Goal: Information Seeking & Learning: Learn about a topic

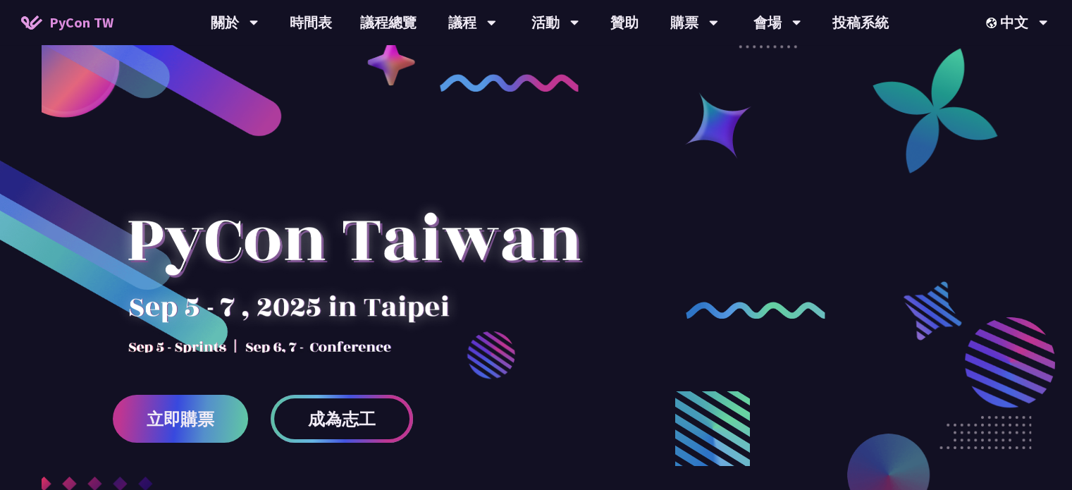
click at [350, 427] on span "成為志工" at bounding box center [342, 419] width 68 height 18
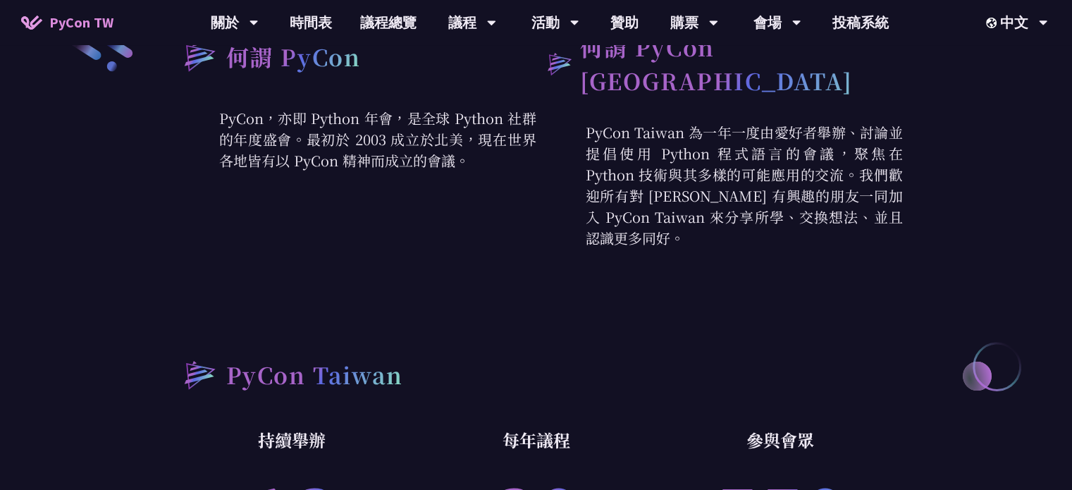
scroll to position [775, 0]
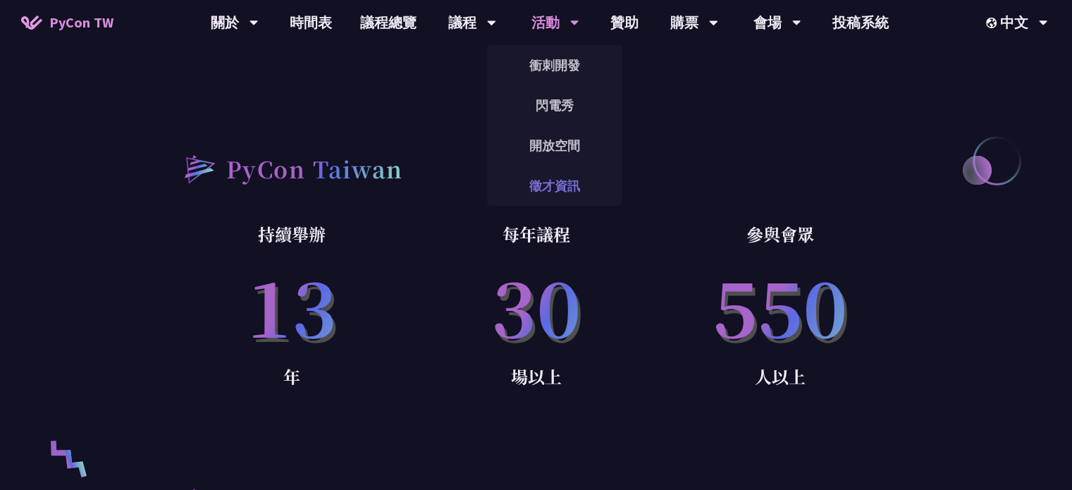
click at [552, 175] on link "徵才資訊" at bounding box center [554, 185] width 135 height 33
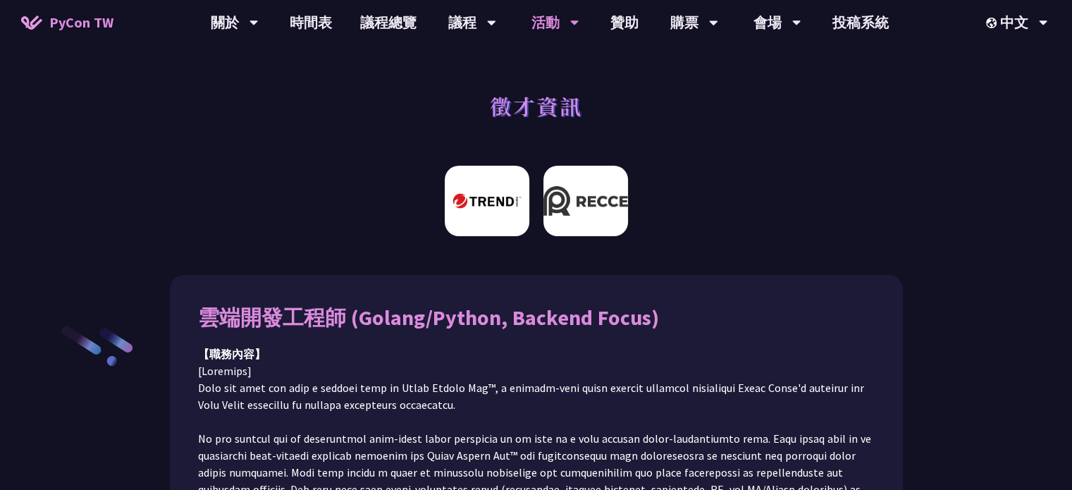
click at [586, 184] on img at bounding box center [585, 201] width 85 height 70
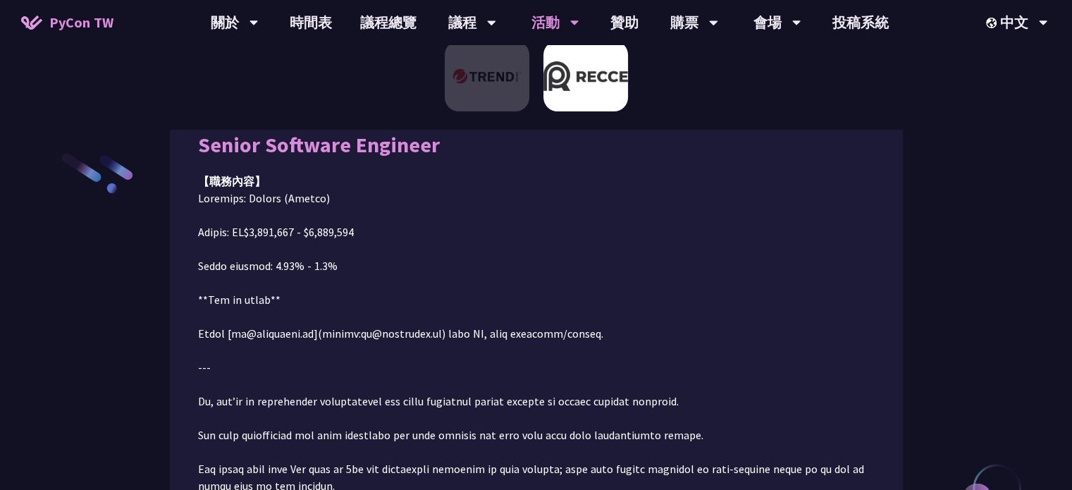
scroll to position [158, 0]
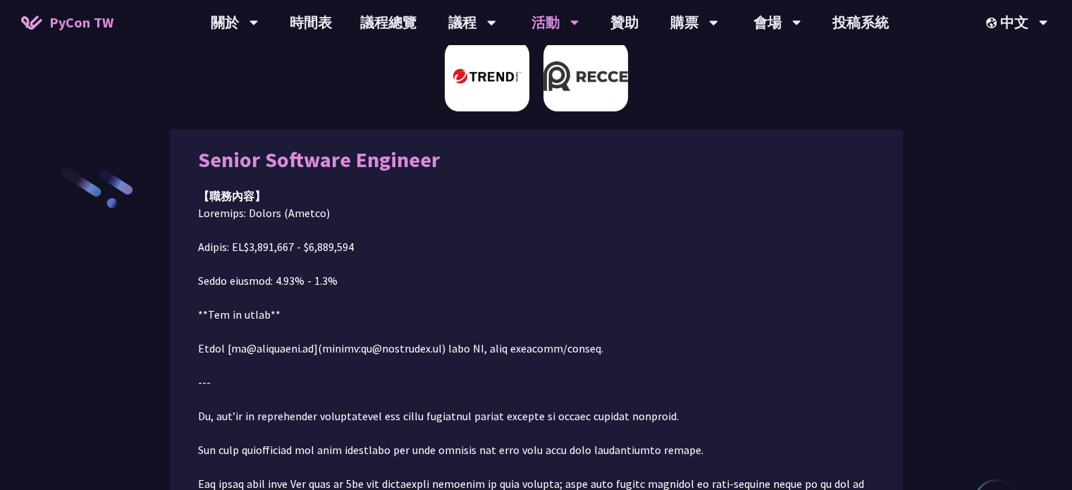
click at [490, 84] on img at bounding box center [487, 76] width 85 height 70
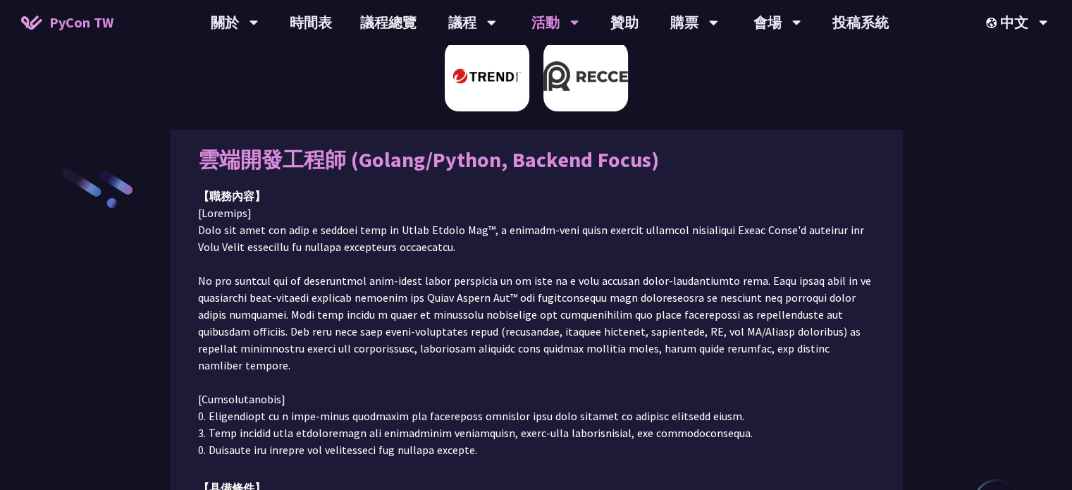
click at [572, 88] on img at bounding box center [585, 76] width 85 height 70
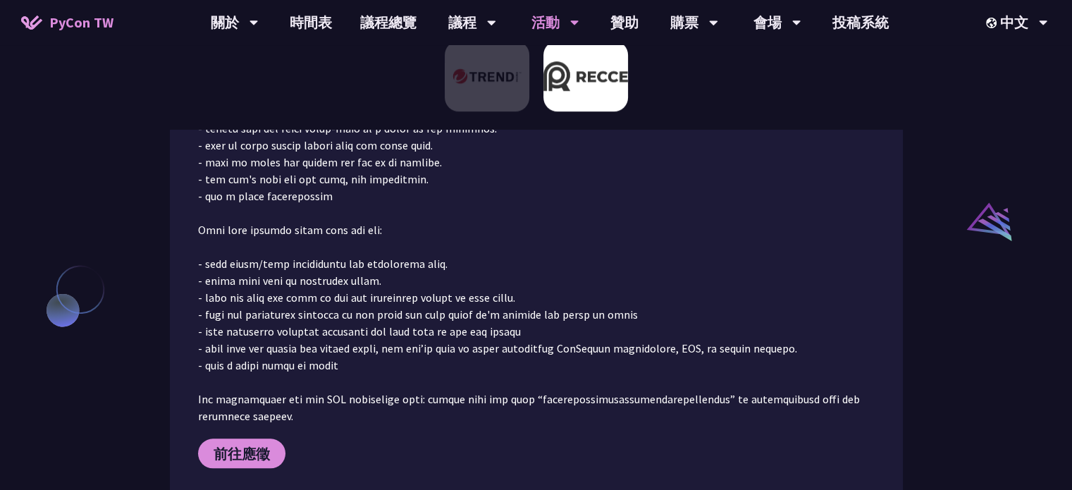
scroll to position [1426, 0]
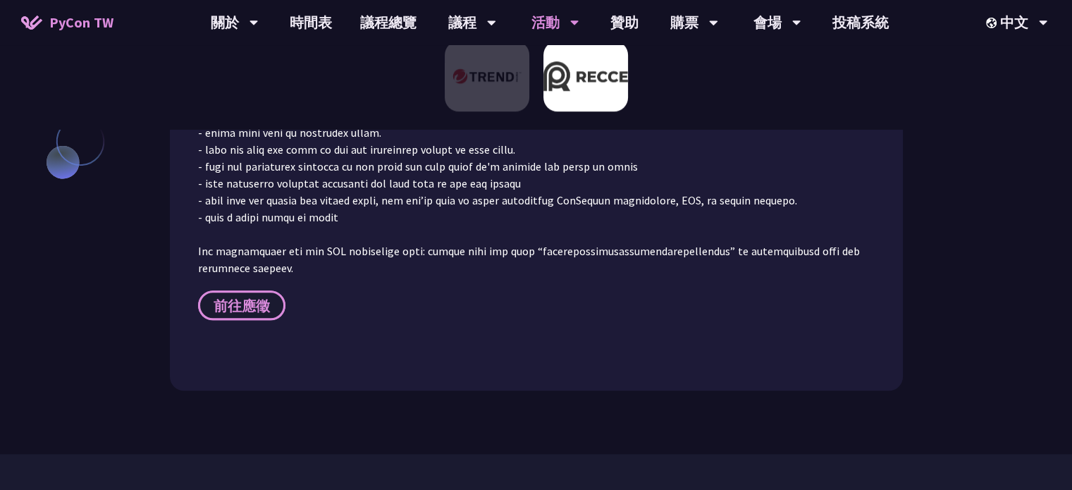
click at [235, 290] on link "前往應徵" at bounding box center [241, 305] width 87 height 30
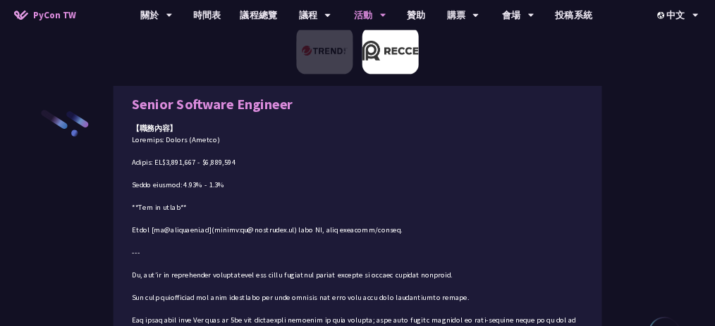
scroll to position [0, 0]
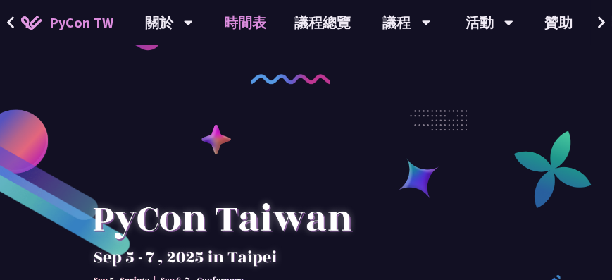
click at [216, 24] on link "時間表" at bounding box center [246, 22] width 70 height 45
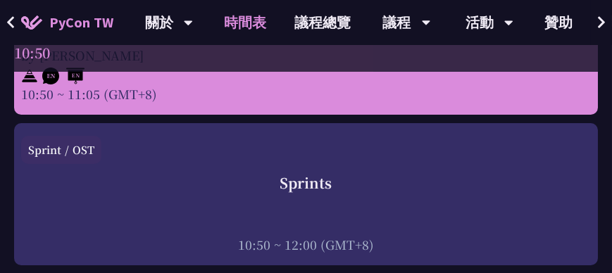
scroll to position [886, 0]
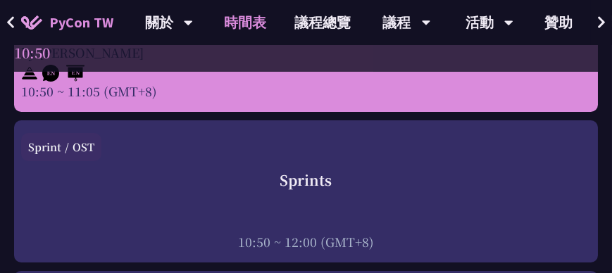
click at [316, 158] on div "Sprint / OST" at bounding box center [306, 151] width 570 height 37
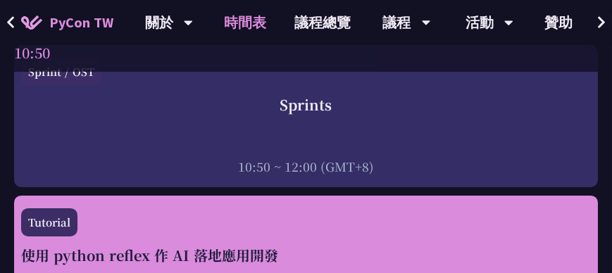
scroll to position [1046, 0]
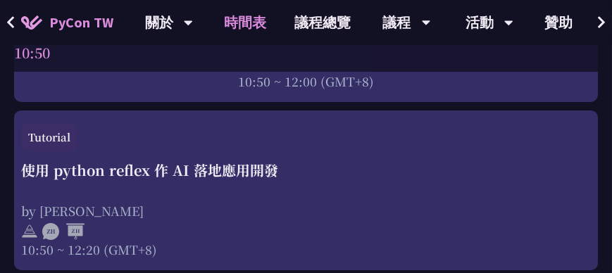
click at [257, 25] on link "時間表" at bounding box center [246, 22] width 70 height 45
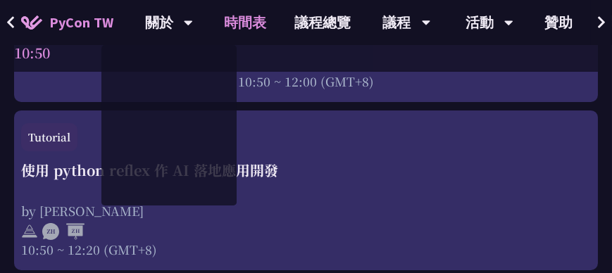
click at [20, 27] on button at bounding box center [10, 22] width 21 height 45
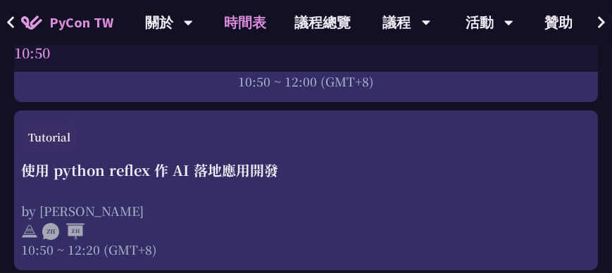
click at [7, 23] on icon at bounding box center [10, 23] width 9 height 14
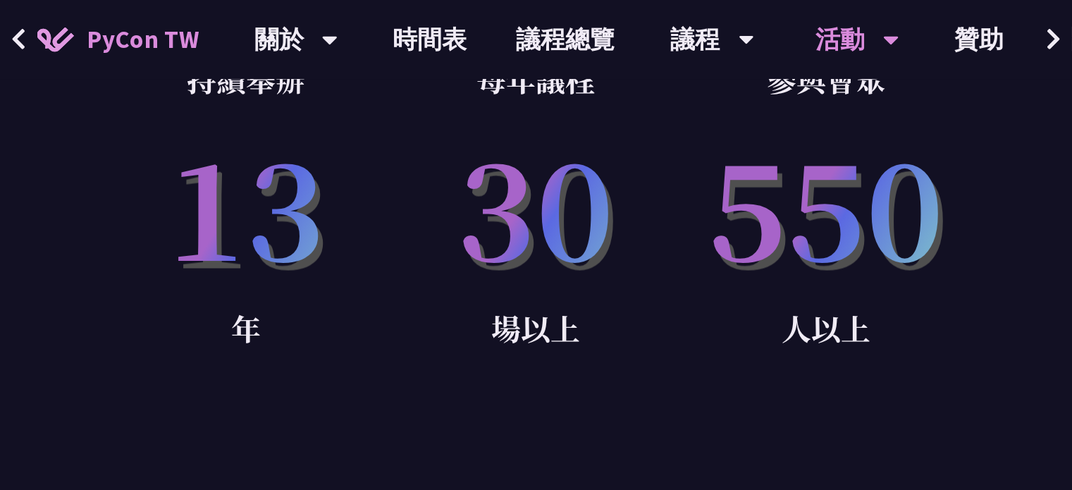
scroll to position [1006, 0]
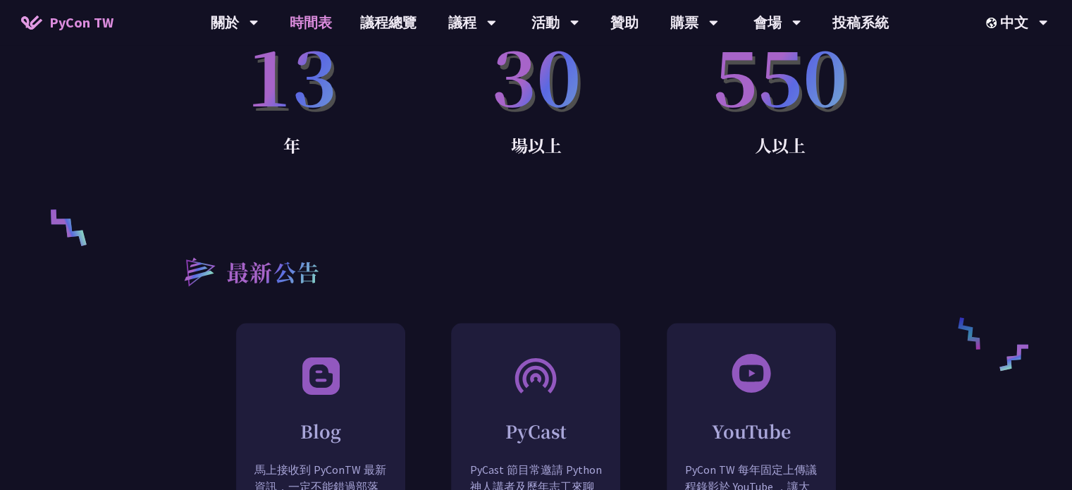
click at [293, 15] on link "時間表" at bounding box center [311, 22] width 70 height 45
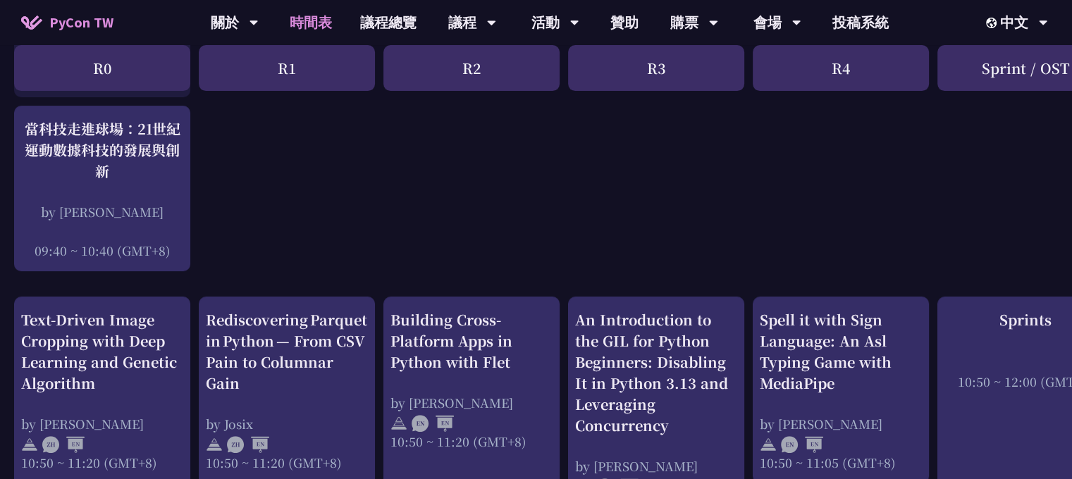
scroll to position [493, 0]
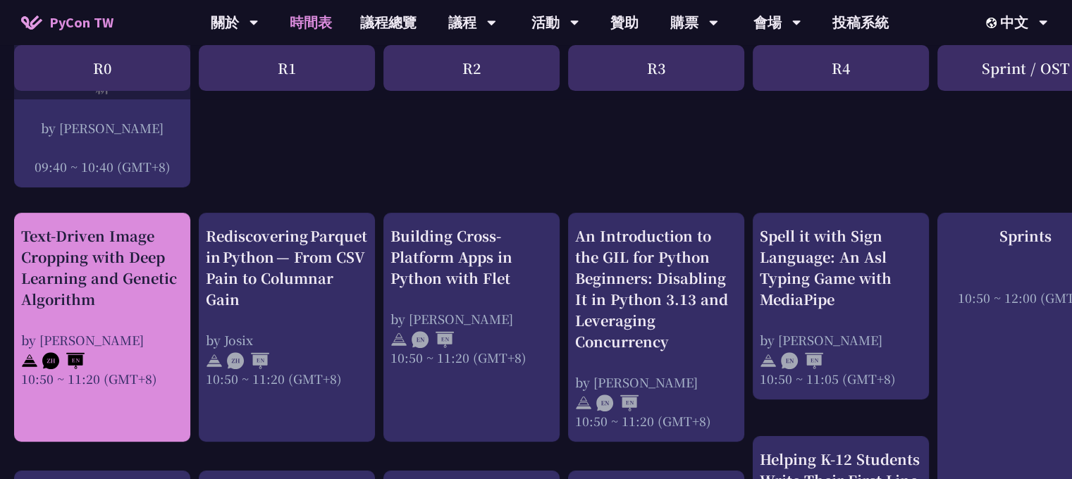
click at [40, 279] on div "Text-Driven Image Cropping with Deep Learning and Genetic Algorithm" at bounding box center [102, 267] width 162 height 85
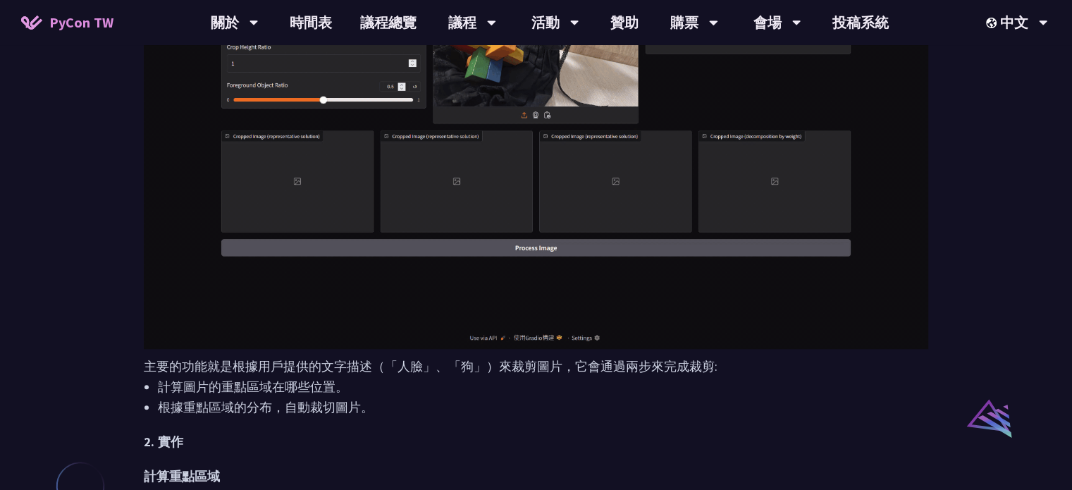
scroll to position [846, 0]
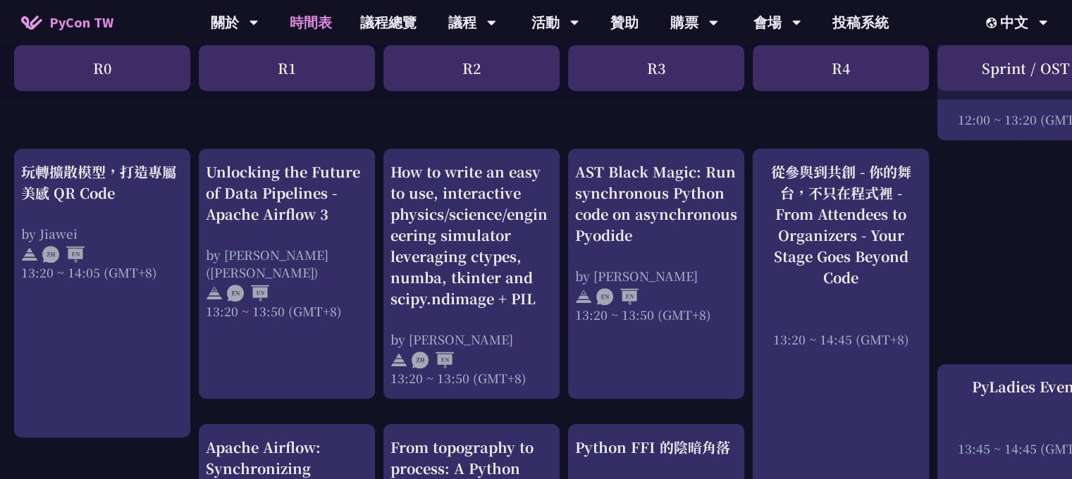
scroll to position [1198, 0]
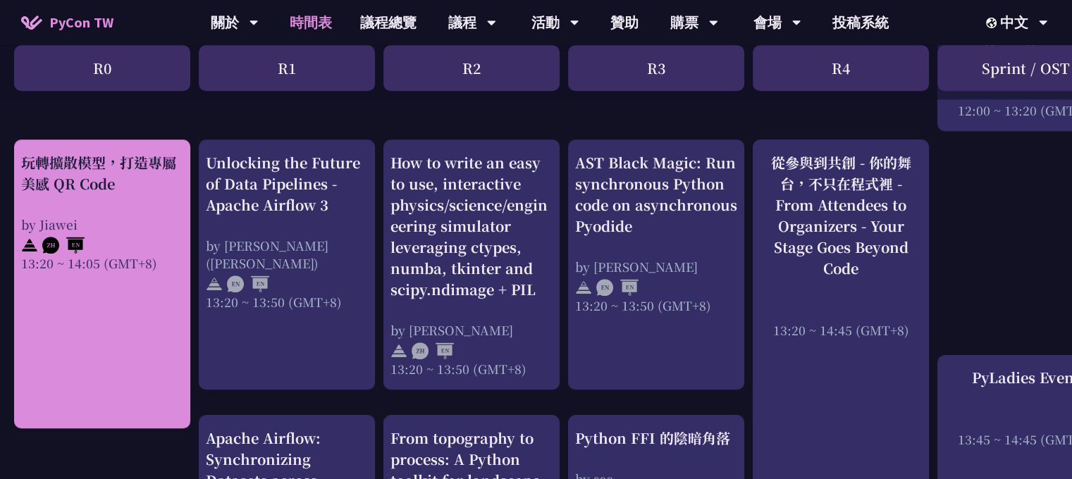
click at [107, 204] on div "玩轉擴散模型，打造專屬美感 QR Code by Jiawei 13:20 ~ 14:05 (GMT+8)" at bounding box center [102, 212] width 162 height 120
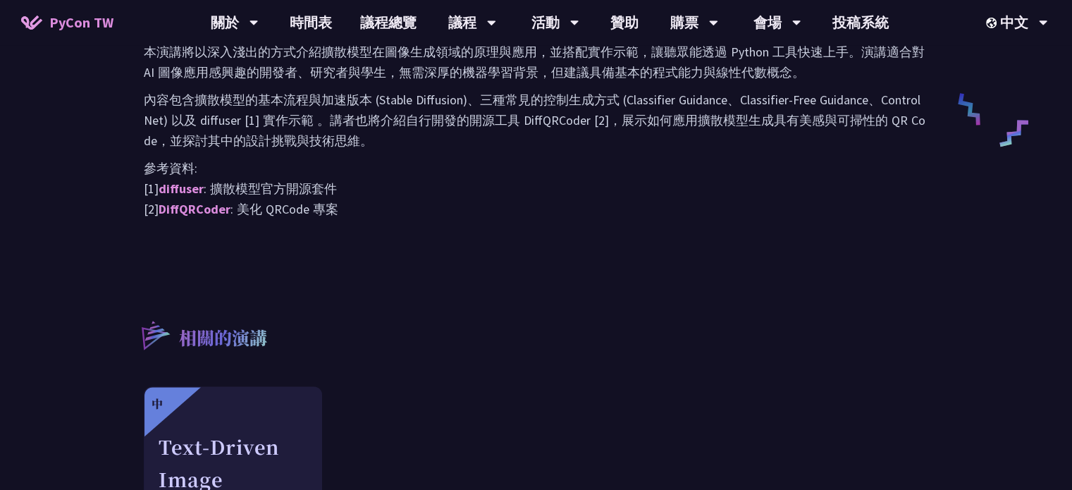
scroll to position [705, 0]
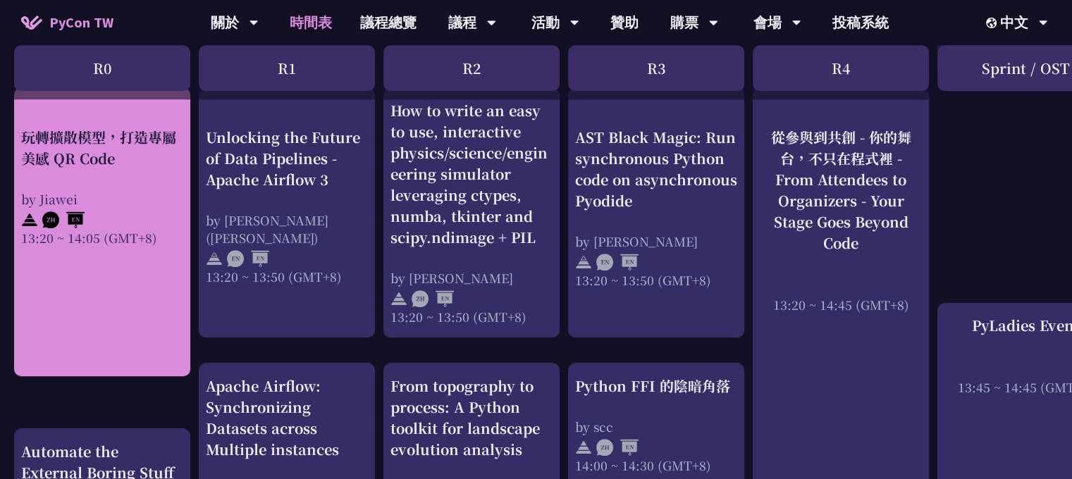
scroll to position [1409, 0]
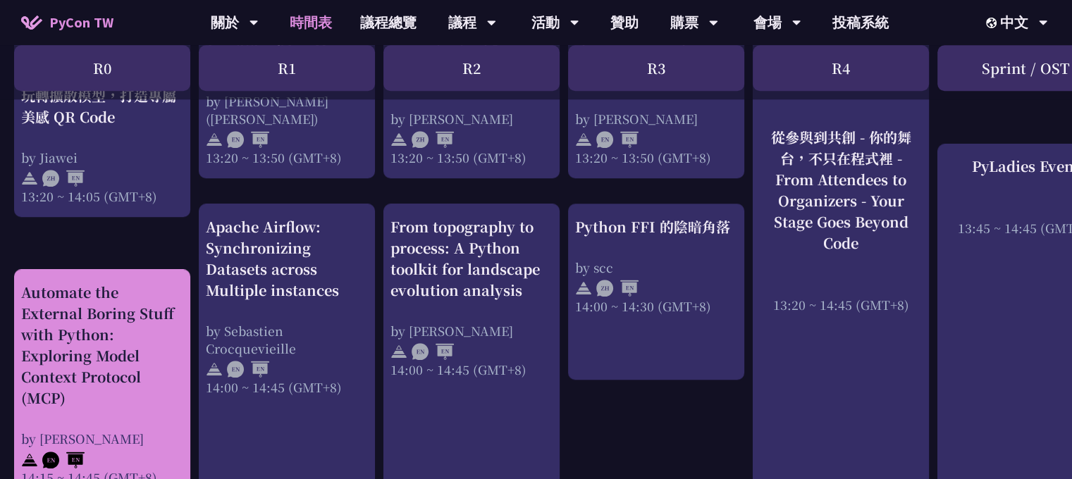
click at [134, 279] on div "Automate the External Boring Stuff with Python: Exploring Model Context Protoco…" at bounding box center [102, 345] width 162 height 127
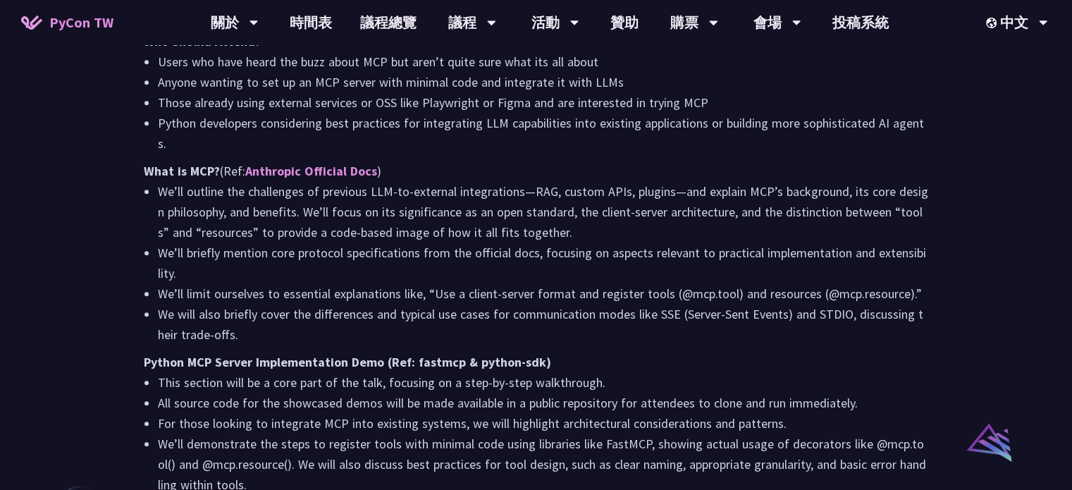
scroll to position [1057, 0]
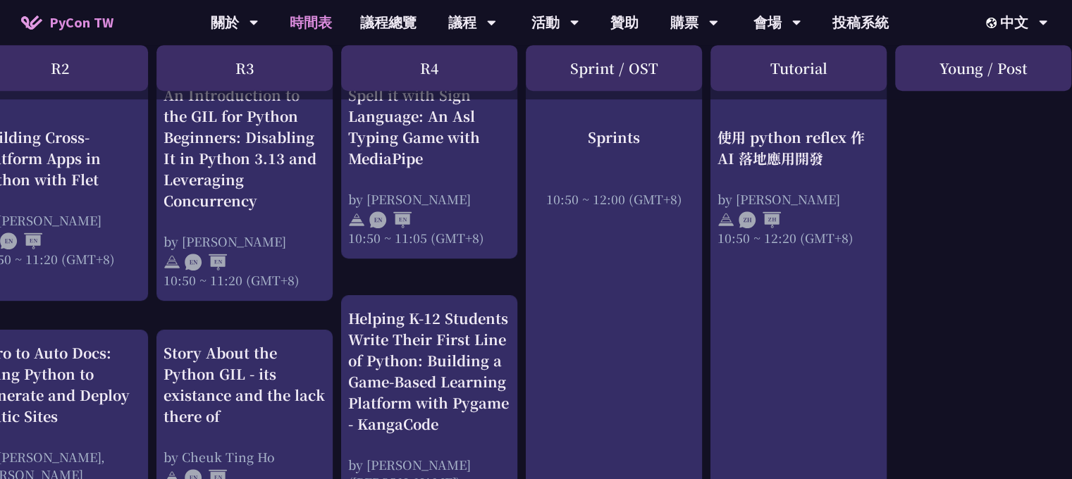
scroll to position [634, 425]
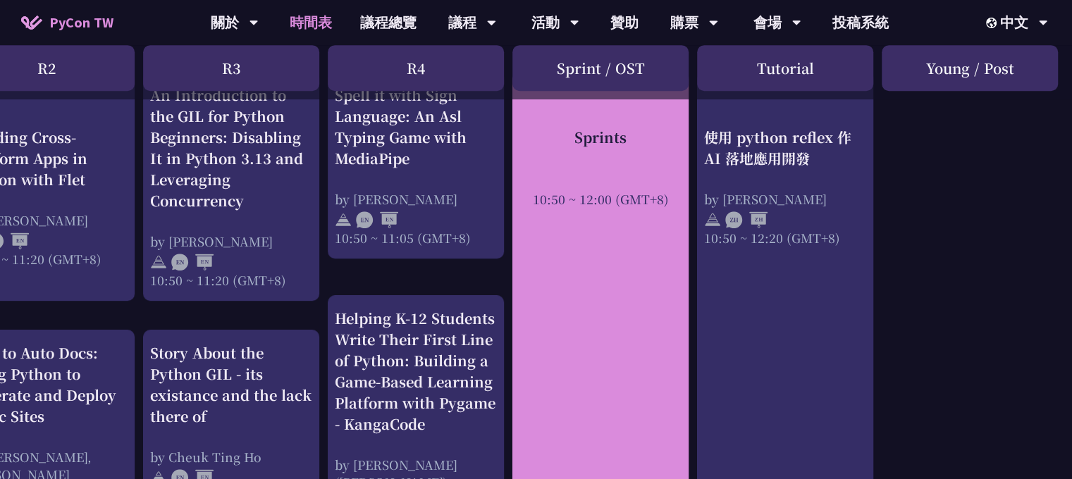
click at [612, 220] on div "Sprints 10:50 ~ 12:00 (GMT+8)" at bounding box center [600, 316] width 176 height 488
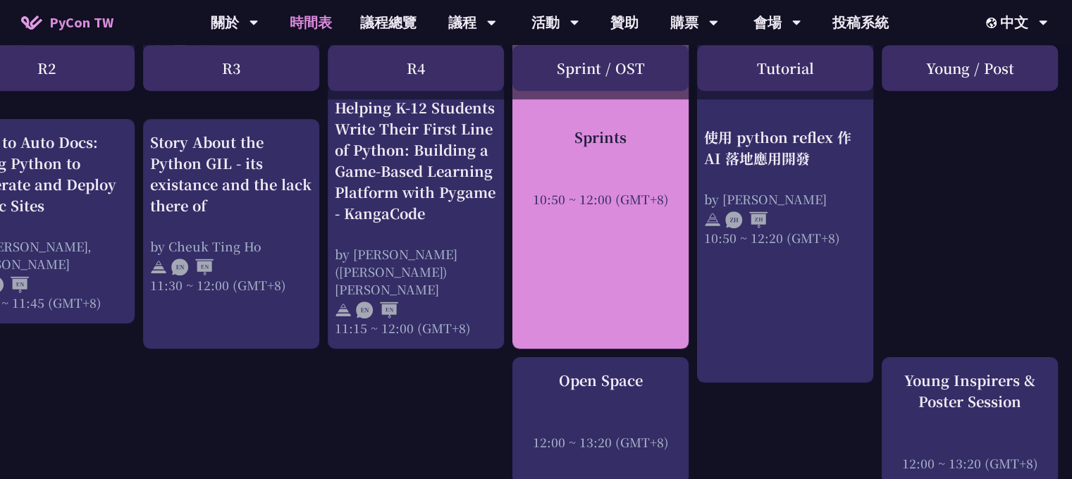
scroll to position [846, 425]
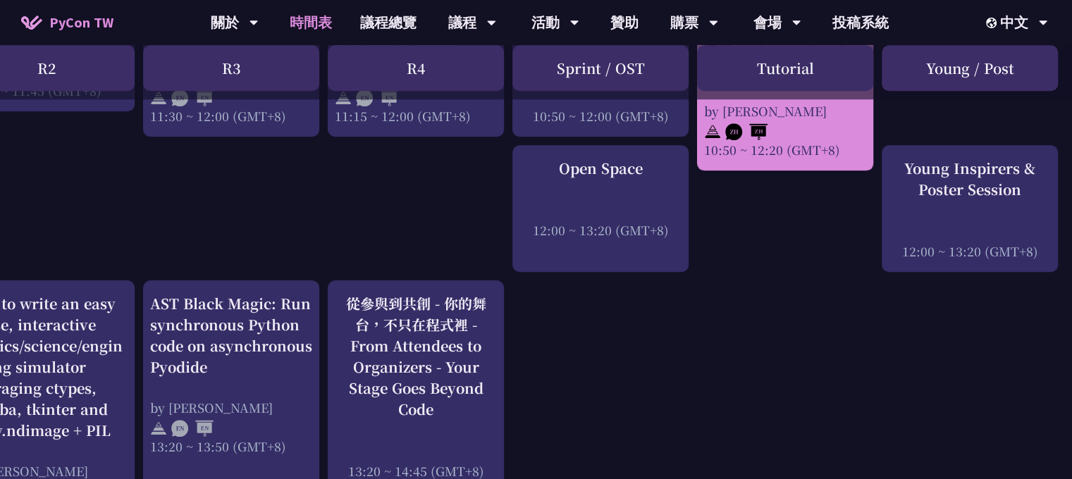
click at [612, 233] on div "An Introduction to the GIL for Python Beginners: Disabling It in Python 3.13 an…" at bounding box center [323, 399] width 1497 height 2339
click at [612, 145] on div "10:50 ~ 12:20 (GMT+8)" at bounding box center [785, 150] width 162 height 18
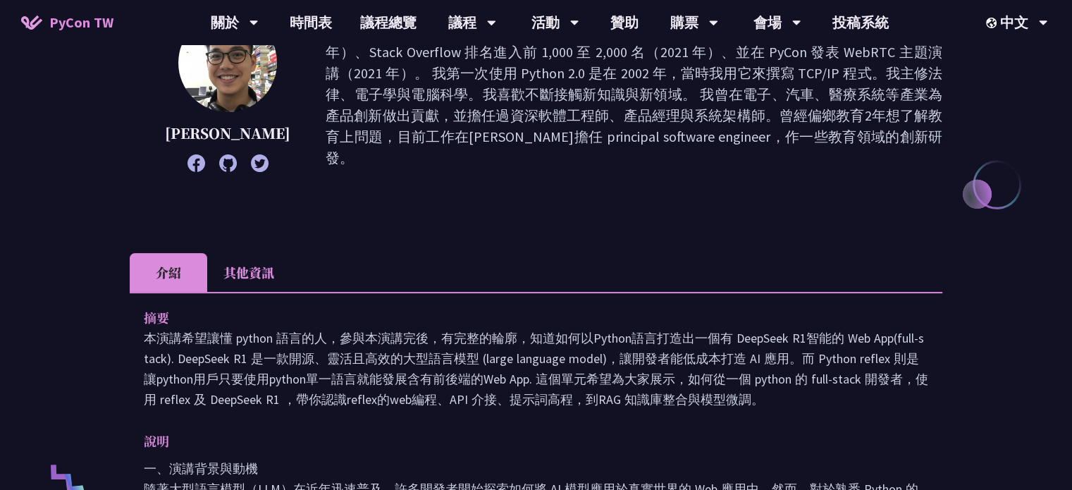
scroll to position [352, 0]
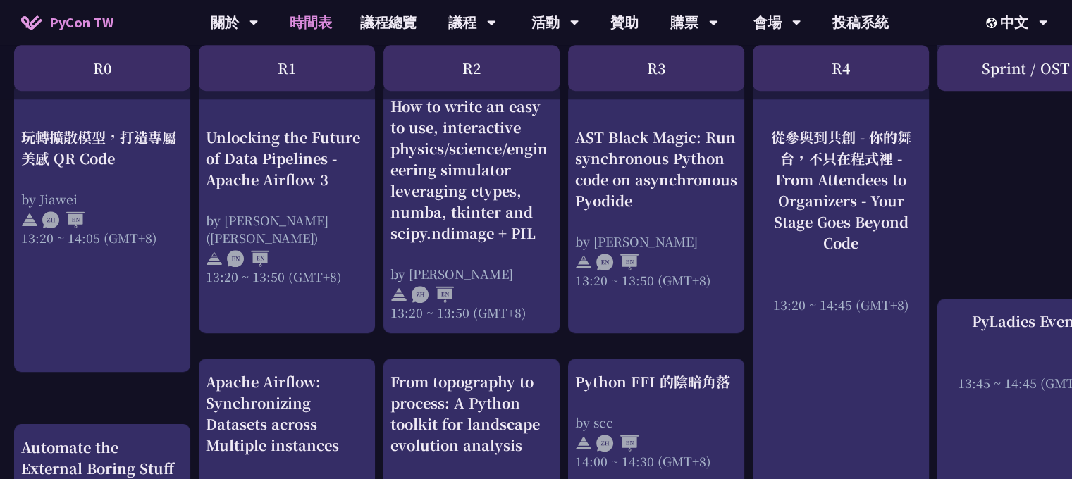
scroll to position [1268, 0]
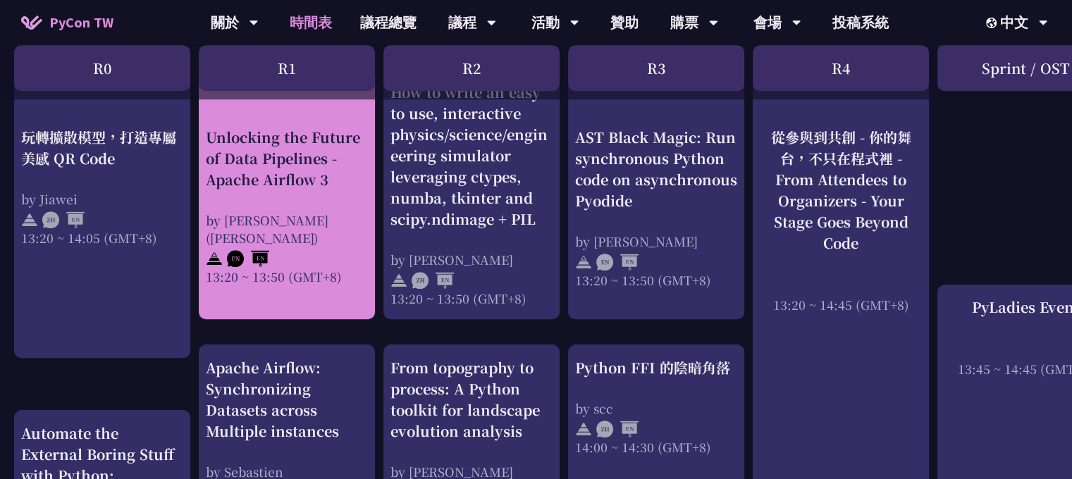
click at [282, 219] on div "by [PERSON_NAME] ([PERSON_NAME])" at bounding box center [287, 228] width 162 height 35
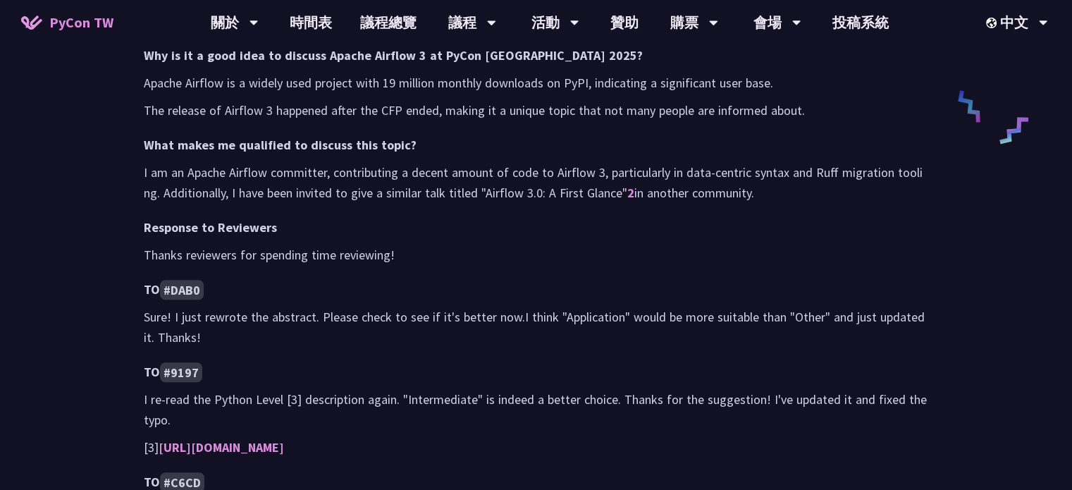
scroll to position [1057, 0]
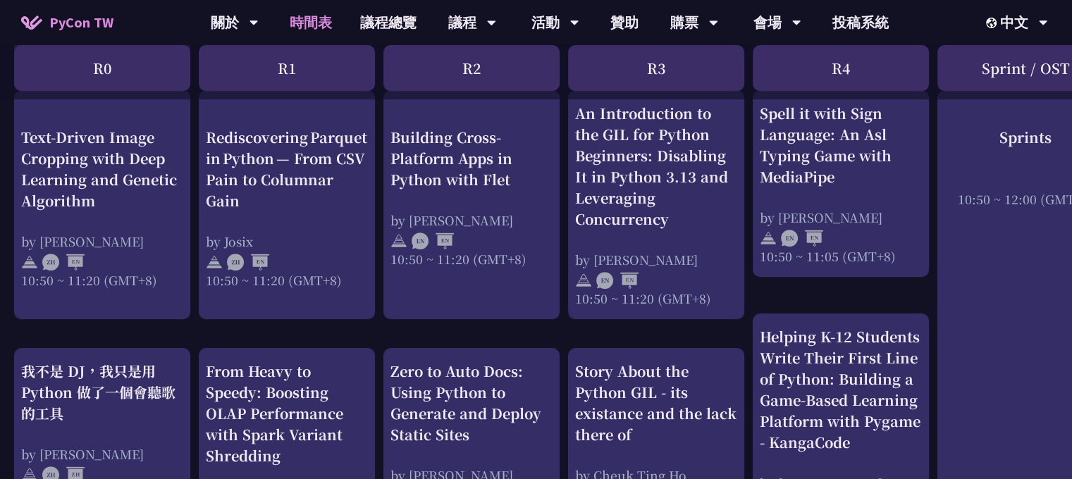
scroll to position [493, 0]
